Goal: Task Accomplishment & Management: Manage account settings

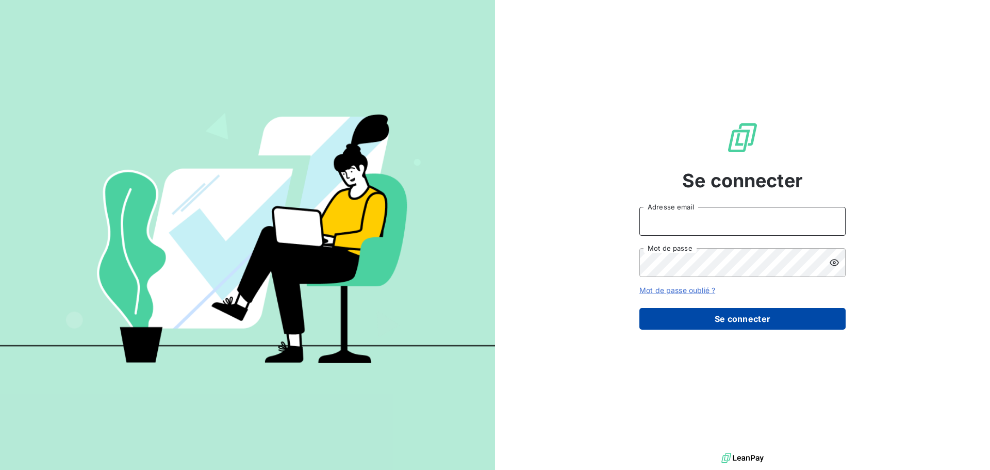
type input "[EMAIL_ADDRESS][DOMAIN_NAME]"
click at [692, 313] on button "Se connecter" at bounding box center [742, 319] width 206 height 22
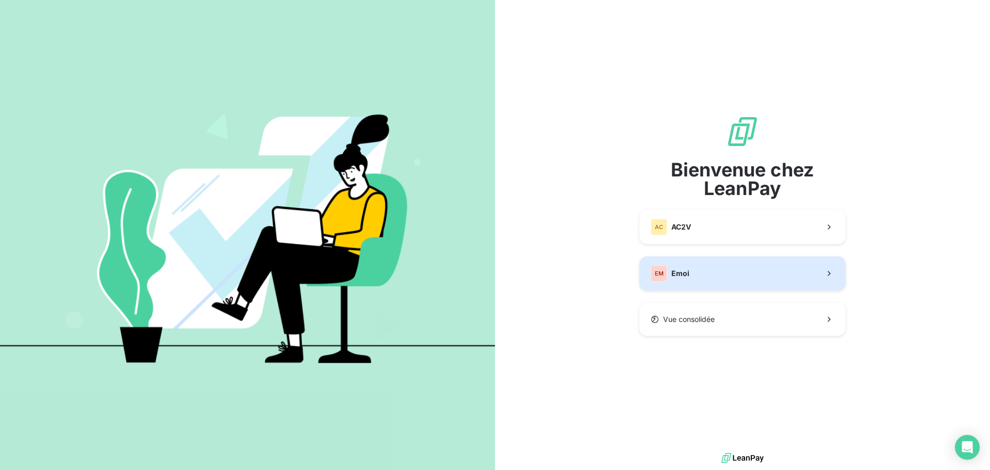
click at [713, 276] on button "EM Emoi" at bounding box center [742, 273] width 206 height 34
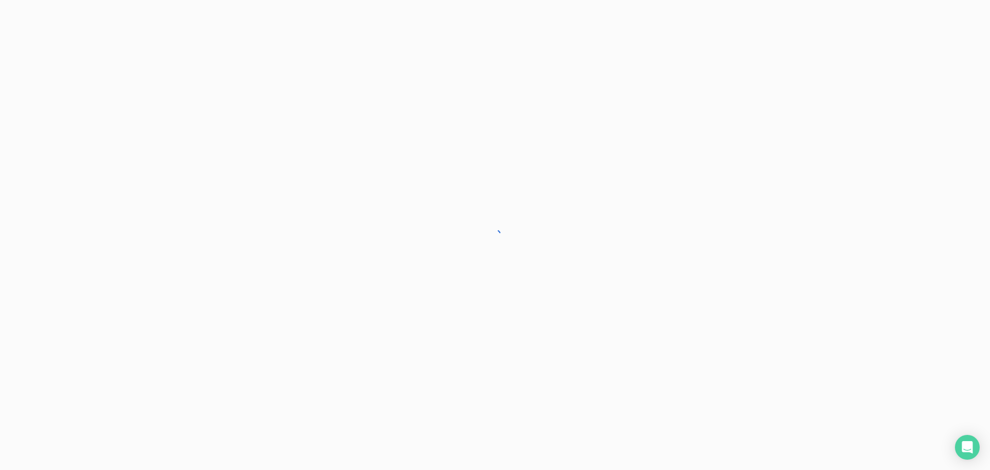
click at [695, 315] on div at bounding box center [495, 235] width 990 height 470
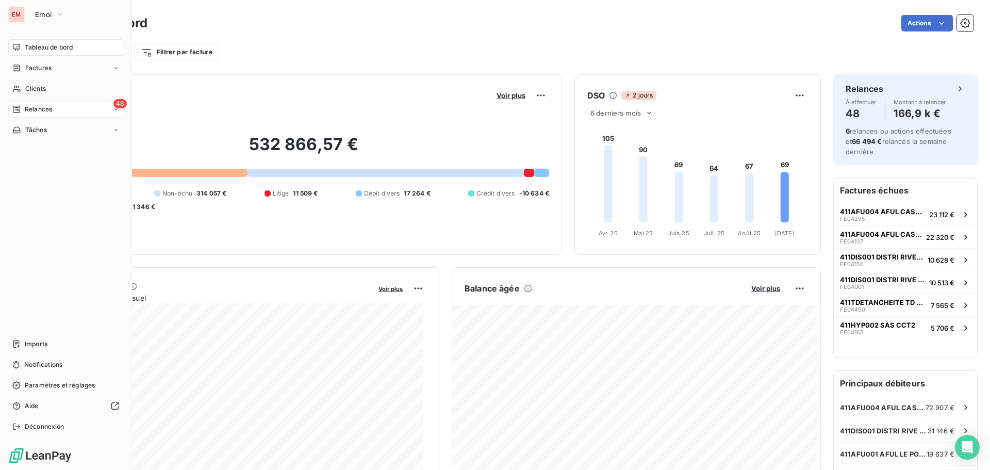
click at [12, 110] on div "48 Relances" at bounding box center [65, 109] width 115 height 16
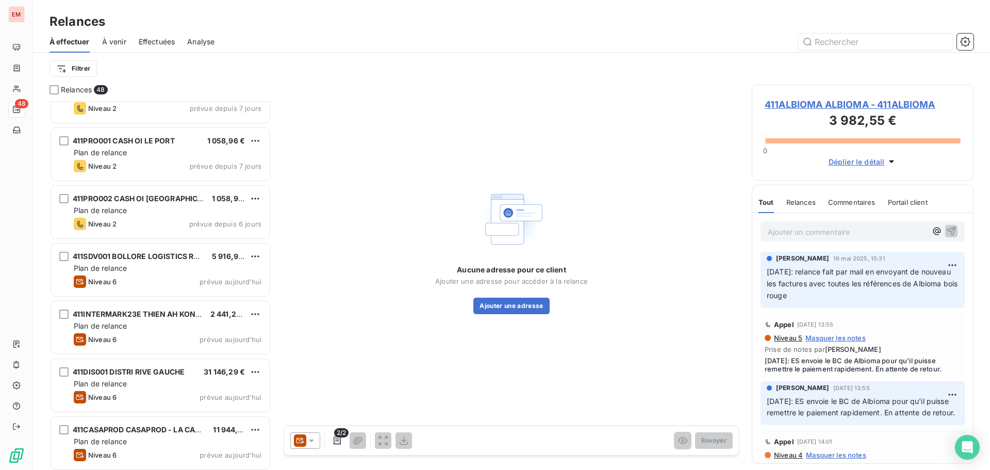
scroll to position [2404, 0]
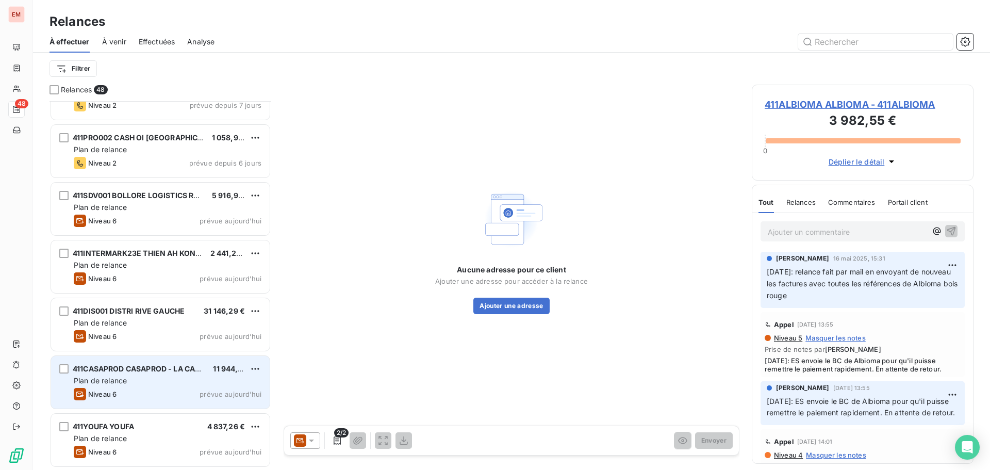
click at [140, 384] on div "Plan de relance" at bounding box center [168, 380] width 188 height 10
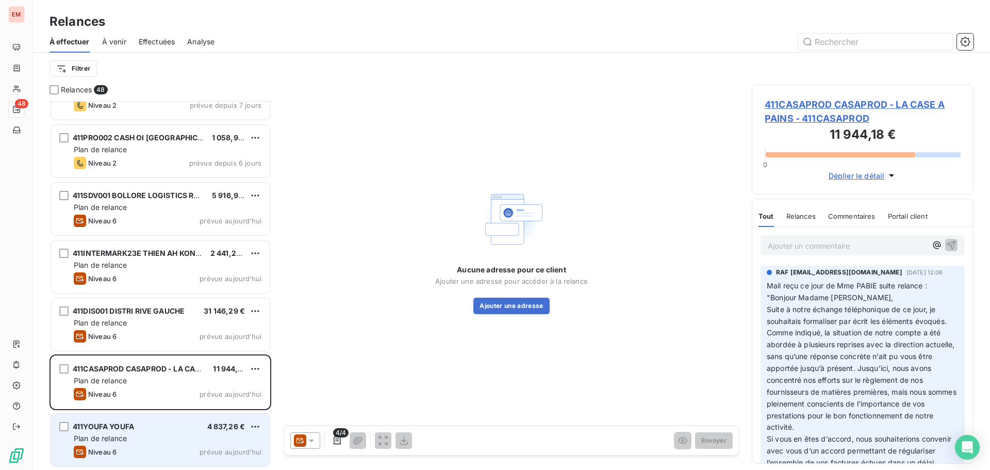
click at [152, 451] on div "Niveau 6 prévue aujourd’hui" at bounding box center [168, 451] width 188 height 12
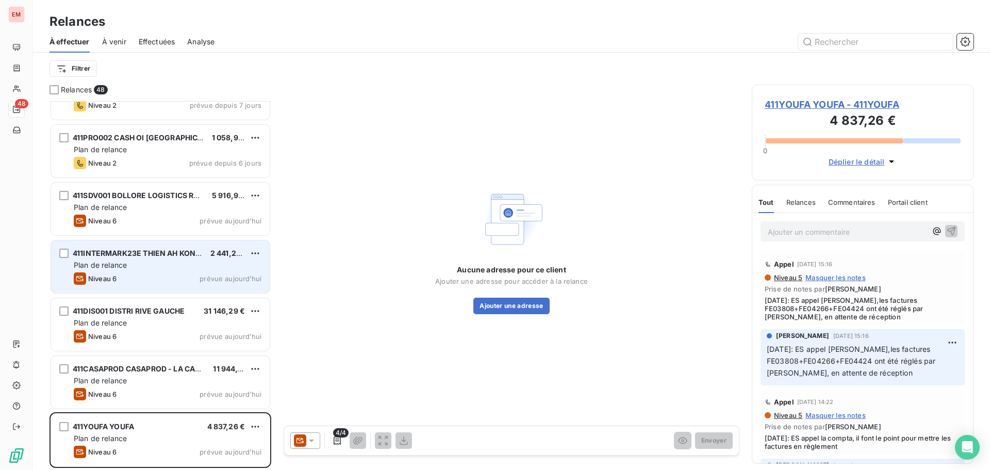
click at [135, 277] on div "Niveau 6 prévue aujourd’hui" at bounding box center [168, 278] width 188 height 12
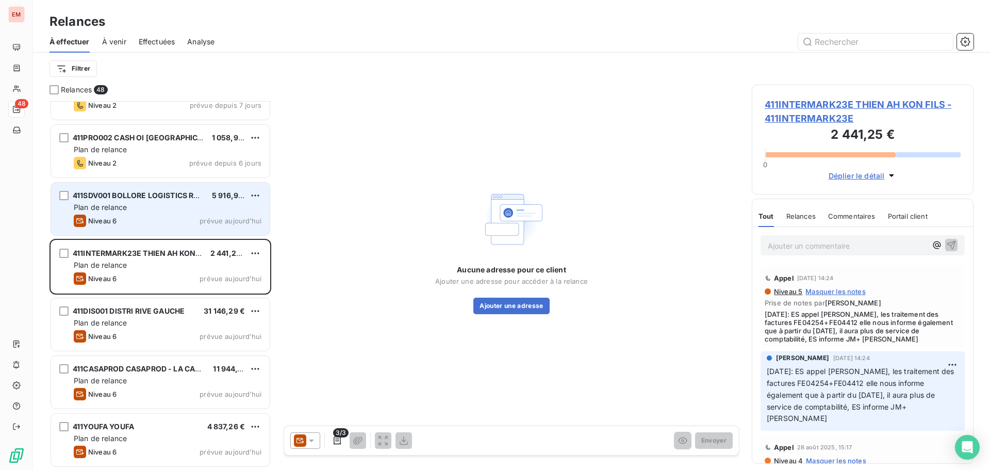
click at [89, 209] on span "Plan de relance" at bounding box center [100, 207] width 53 height 9
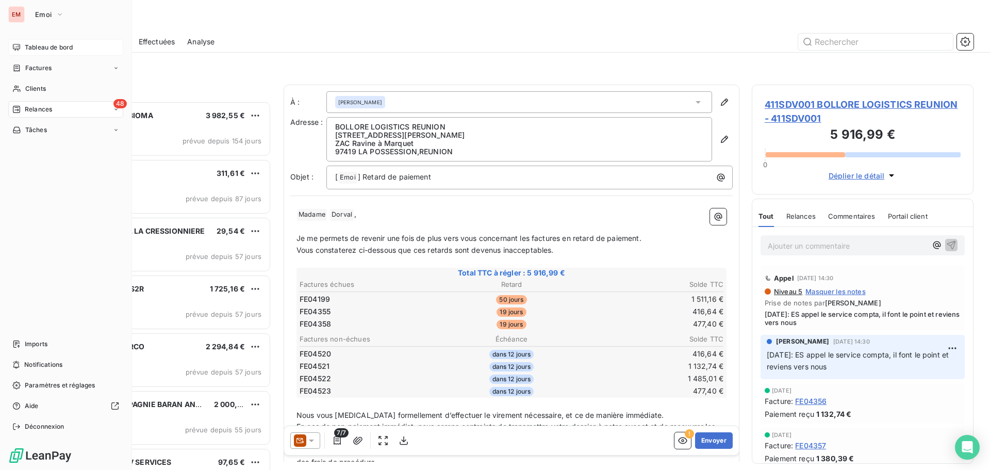
click at [13, 45] on icon at bounding box center [16, 47] width 8 height 8
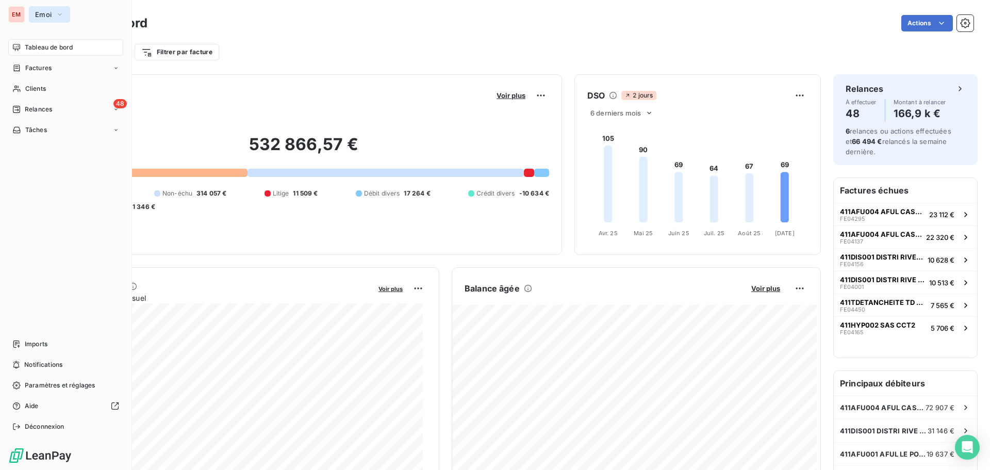
click at [31, 19] on button "Emoi" at bounding box center [49, 14] width 41 height 16
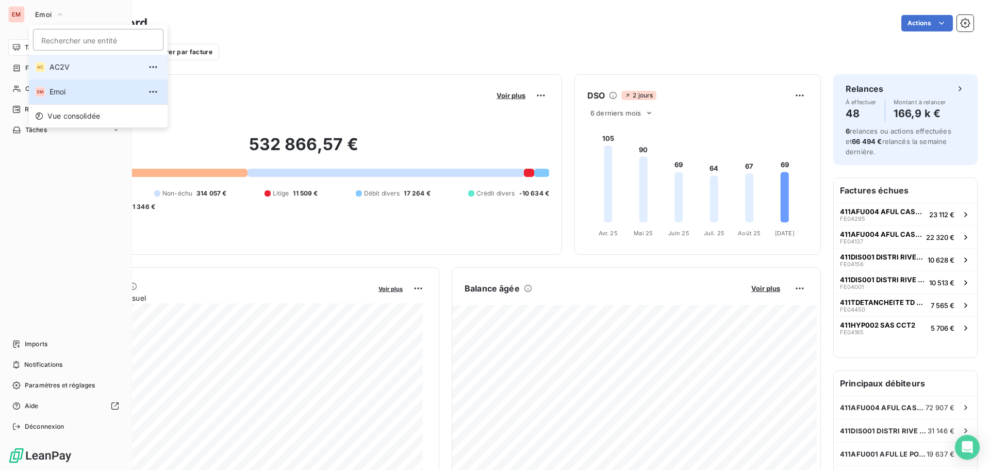
click at [52, 72] on span "AC2V" at bounding box center [94, 67] width 91 height 10
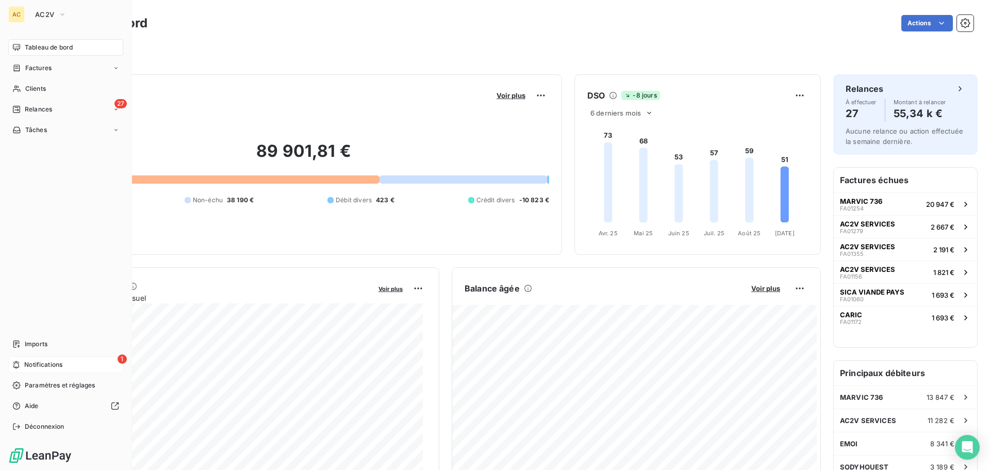
click at [75, 368] on div "1 Notifications" at bounding box center [65, 364] width 115 height 16
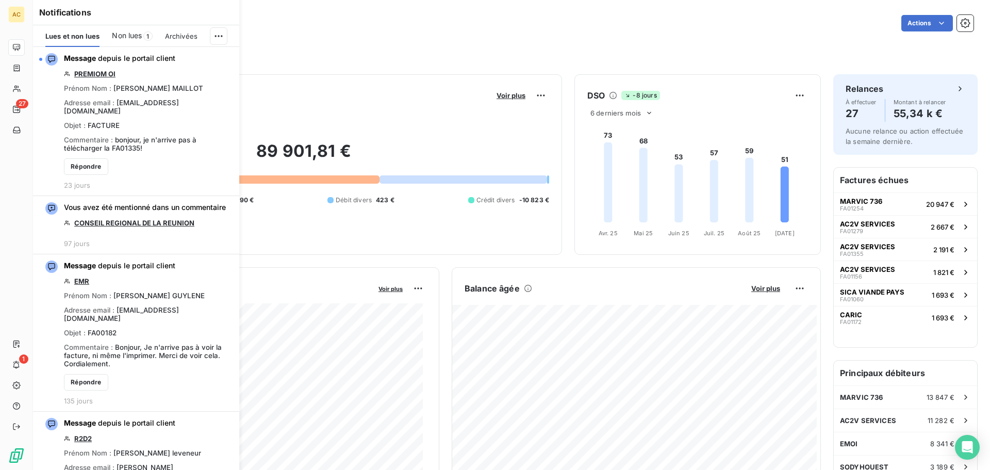
click at [123, 38] on span "Non lues" at bounding box center [127, 35] width 30 height 10
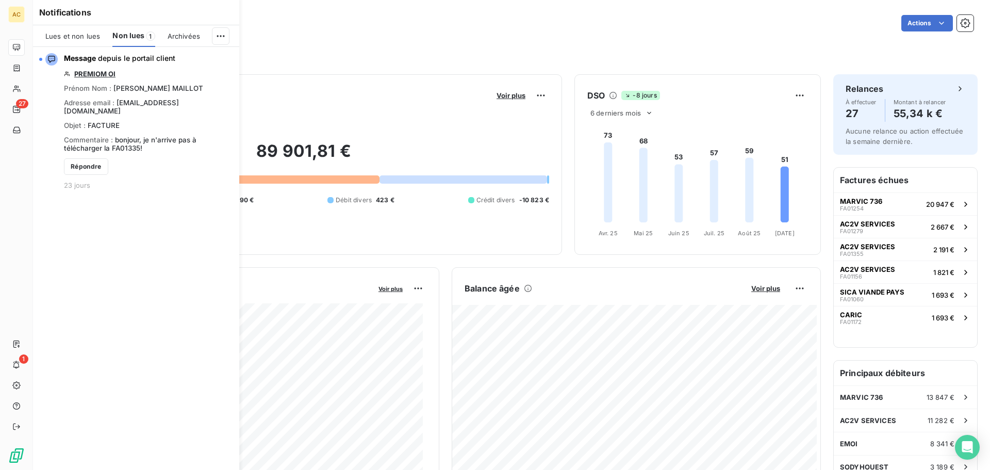
click at [64, 37] on span "Lues et non lues" at bounding box center [72, 36] width 55 height 8
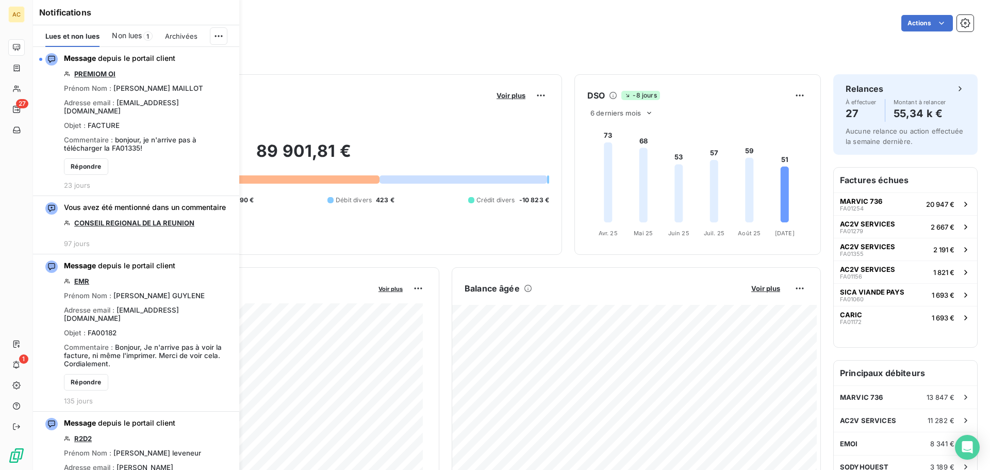
click at [25, 47] on div "Notifications Lues et non lues Non lues 1 Archivées Message depuis le portail c…" at bounding box center [126, 235] width 206 height 470
click at [556, 43] on div "Filtrer" at bounding box center [511, 52] width 924 height 20
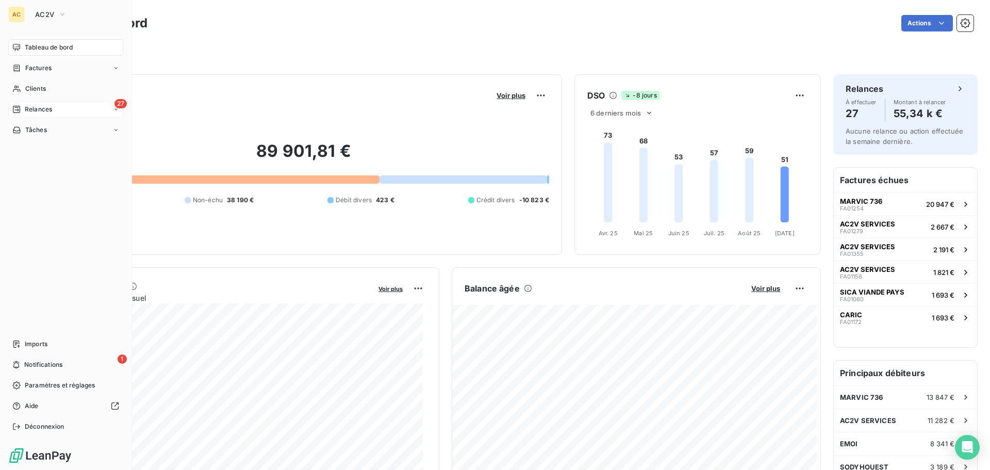
click at [34, 103] on div "27 Relances" at bounding box center [65, 109] width 115 height 16
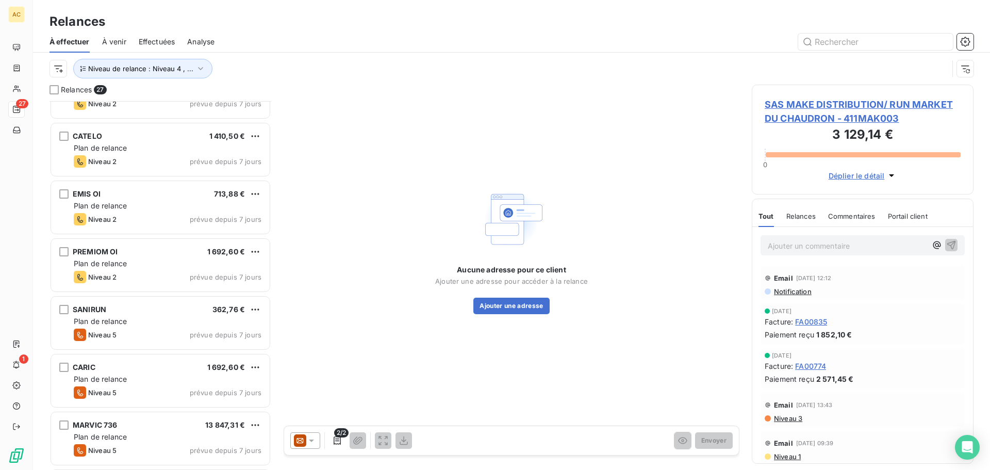
scroll to position [1191, 0]
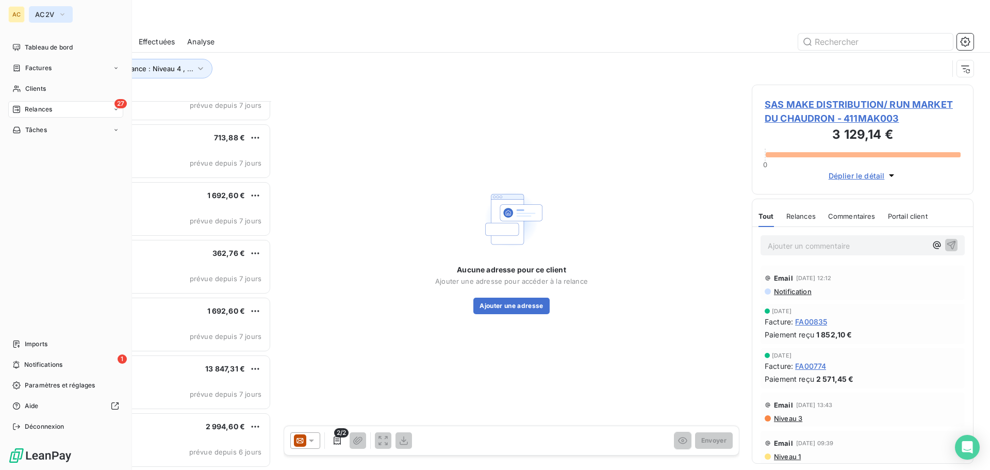
click at [49, 9] on button "AC2V" at bounding box center [51, 14] width 44 height 16
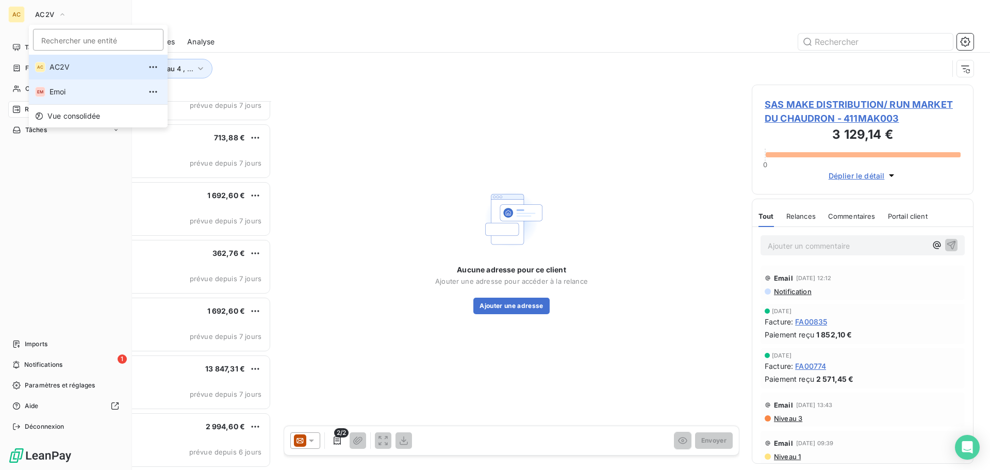
click at [68, 89] on span "Emoi" at bounding box center [94, 92] width 91 height 10
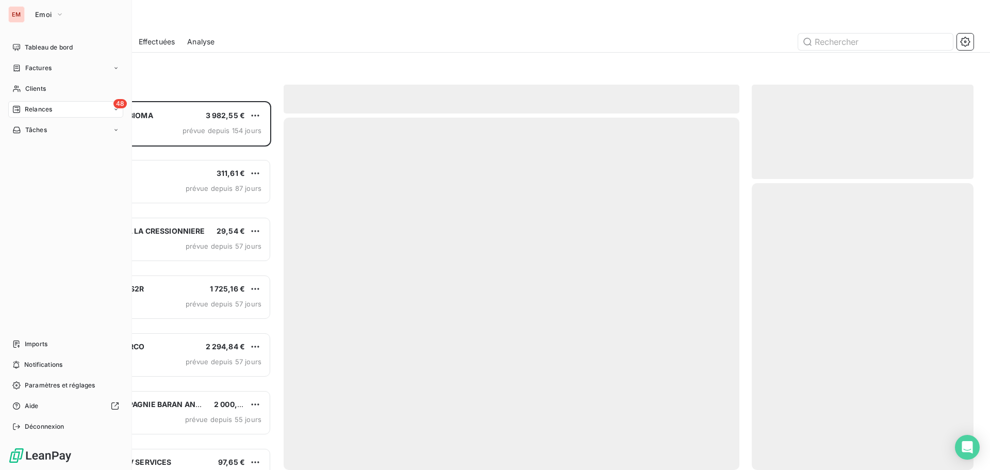
scroll to position [361, 214]
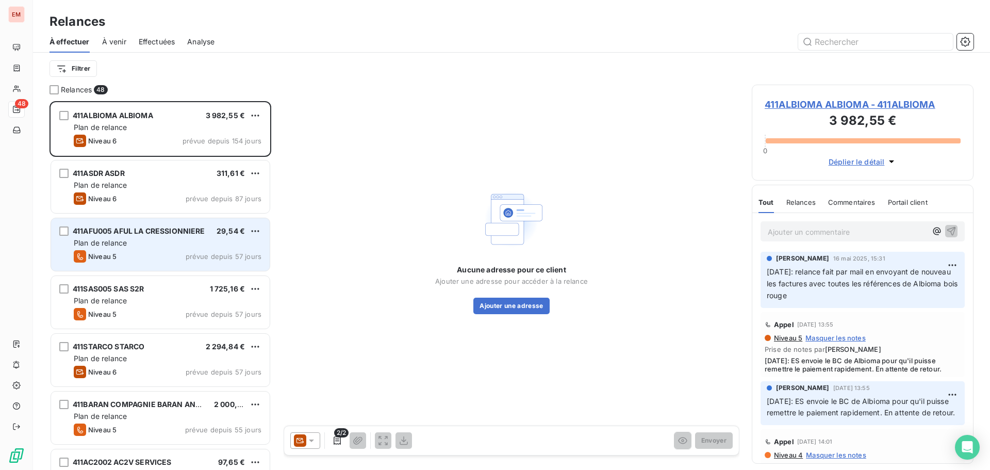
click at [128, 228] on span "411AFU005 AFUL LA CRESSIONNIERE" at bounding box center [139, 230] width 133 height 9
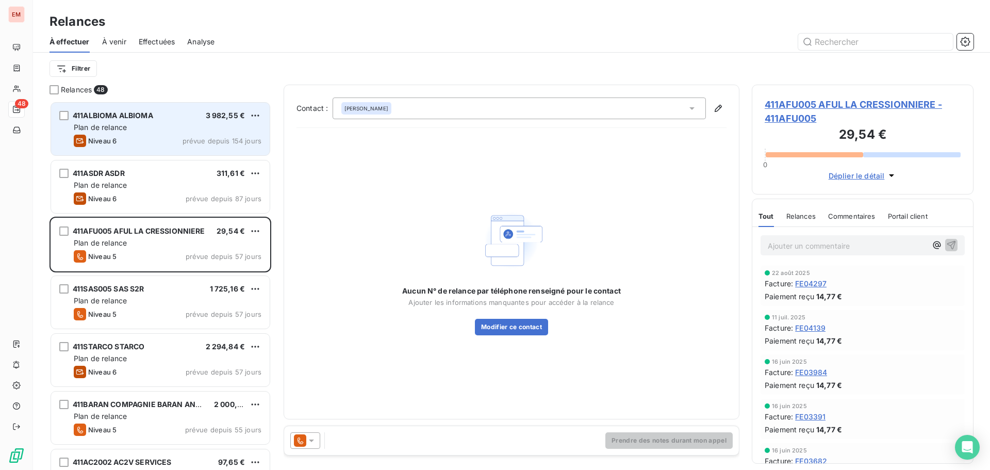
click at [95, 131] on span "Plan de relance" at bounding box center [100, 127] width 53 height 9
